Goal: Obtain resource: Download file/media

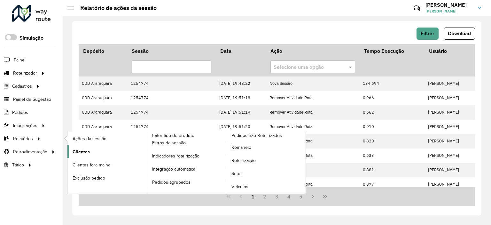
click at [81, 151] on span "Clientes" at bounding box center [81, 151] width 17 height 7
click at [236, 174] on span "Setor" at bounding box center [237, 173] width 11 height 7
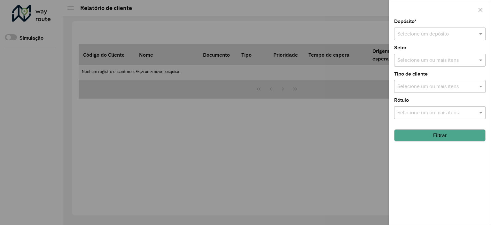
click at [432, 34] on input "text" at bounding box center [434, 34] width 72 height 8
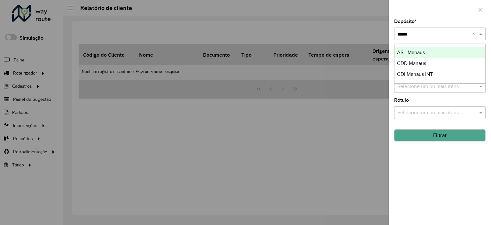
type input "******"
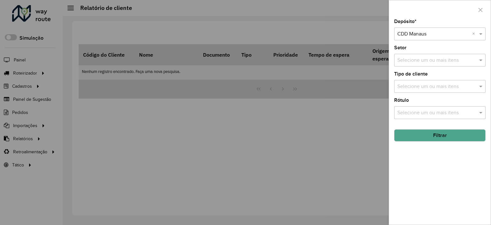
click at [440, 131] on button "Filtrar" at bounding box center [439, 135] width 91 height 12
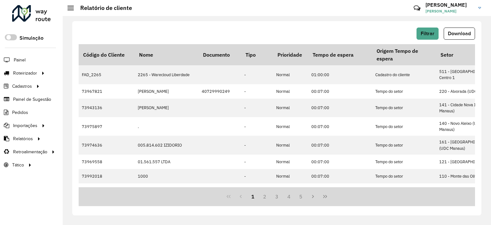
drag, startPoint x: 471, startPoint y: 36, endPoint x: 460, endPoint y: 39, distance: 11.5
click at [470, 36] on span "Download" at bounding box center [459, 33] width 23 height 5
click at [460, 33] on span "Download" at bounding box center [459, 33] width 23 height 5
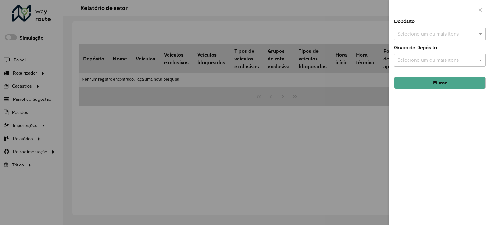
click at [424, 28] on div "Selecione um ou mais itens" at bounding box center [439, 34] width 91 height 13
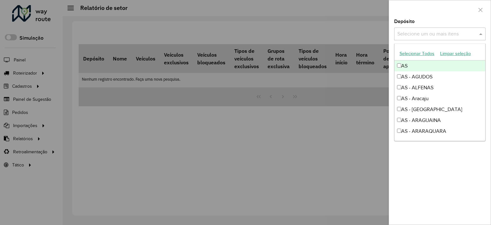
click at [431, 34] on input "text" at bounding box center [437, 34] width 82 height 8
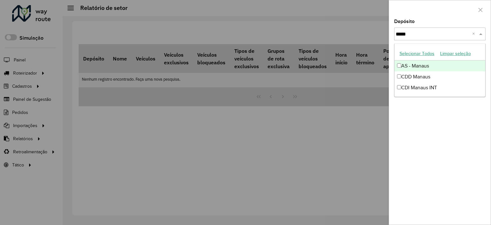
type input "******"
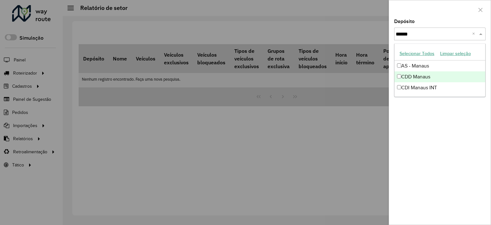
click at [441, 81] on div "CDD Manaus" at bounding box center [440, 76] width 91 height 11
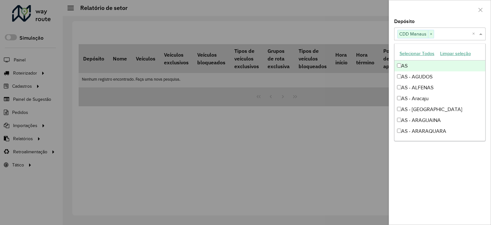
click at [420, 18] on div at bounding box center [440, 9] width 102 height 19
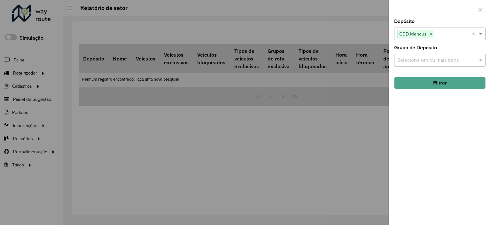
click at [451, 87] on button "Filtrar" at bounding box center [439, 83] width 91 height 12
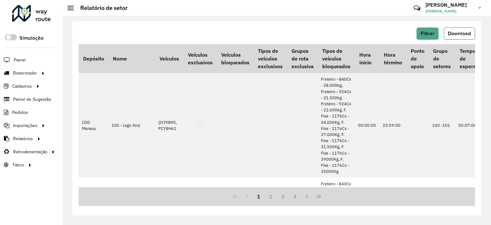
click at [454, 36] on span "Download" at bounding box center [459, 33] width 23 height 5
click at [461, 35] on span "Download" at bounding box center [459, 33] width 23 height 5
